Goal: Browse casually

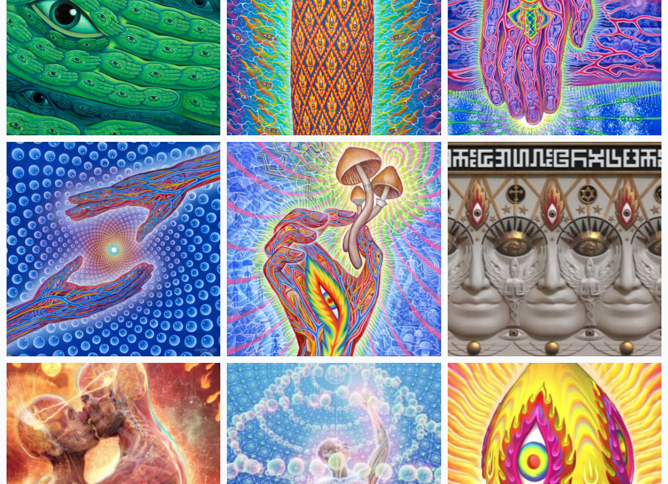
scroll to position [301, 0]
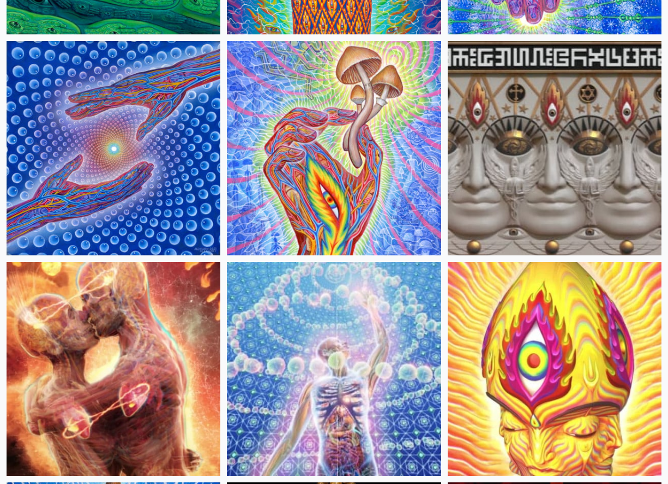
click at [81, 151] on img at bounding box center [114, 148] width 214 height 214
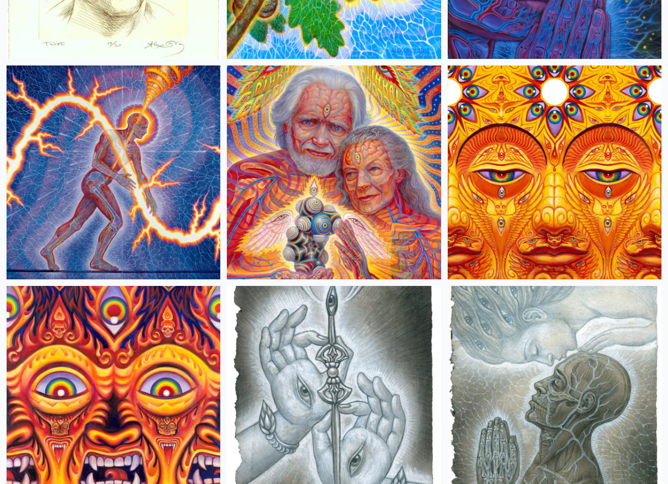
scroll to position [5872, 0]
